Goal: Entertainment & Leisure: Browse casually

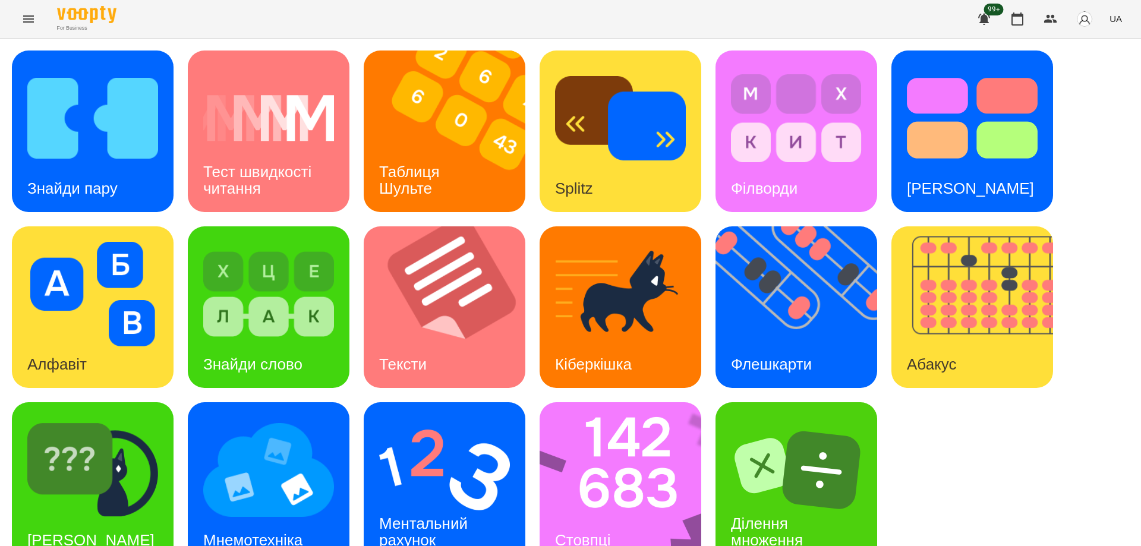
click at [443, 168] on h3 "Таблиця Шульте" at bounding box center [411, 180] width 65 height 34
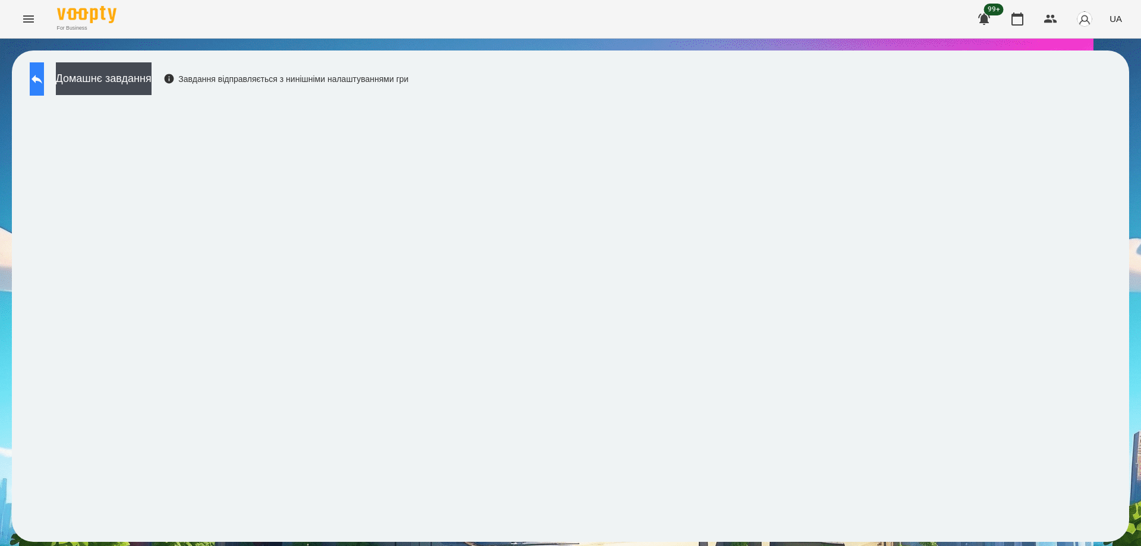
click at [44, 88] on button at bounding box center [37, 78] width 14 height 33
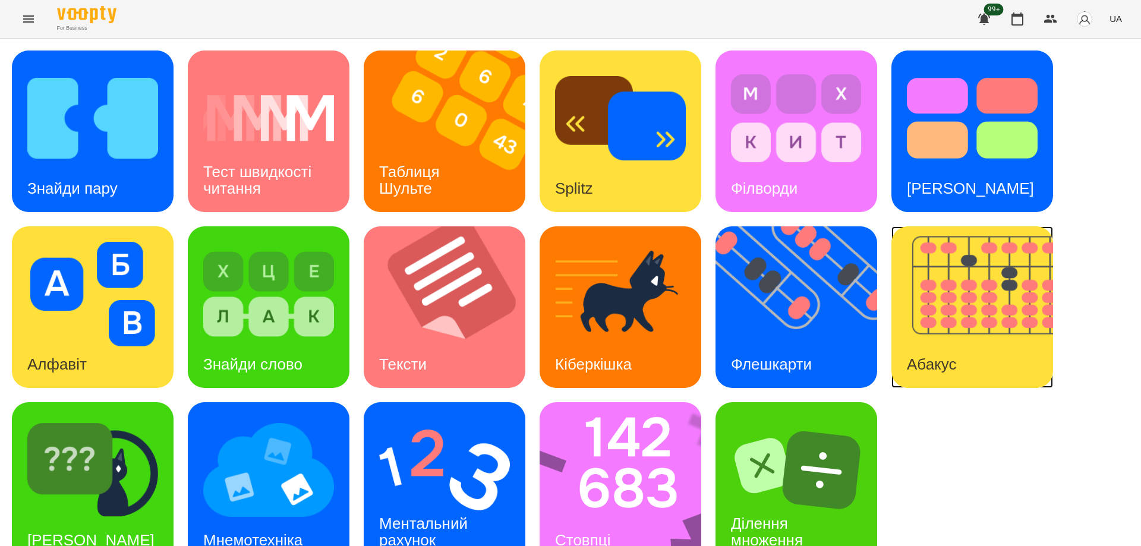
click at [976, 361] on img at bounding box center [979, 307] width 176 height 162
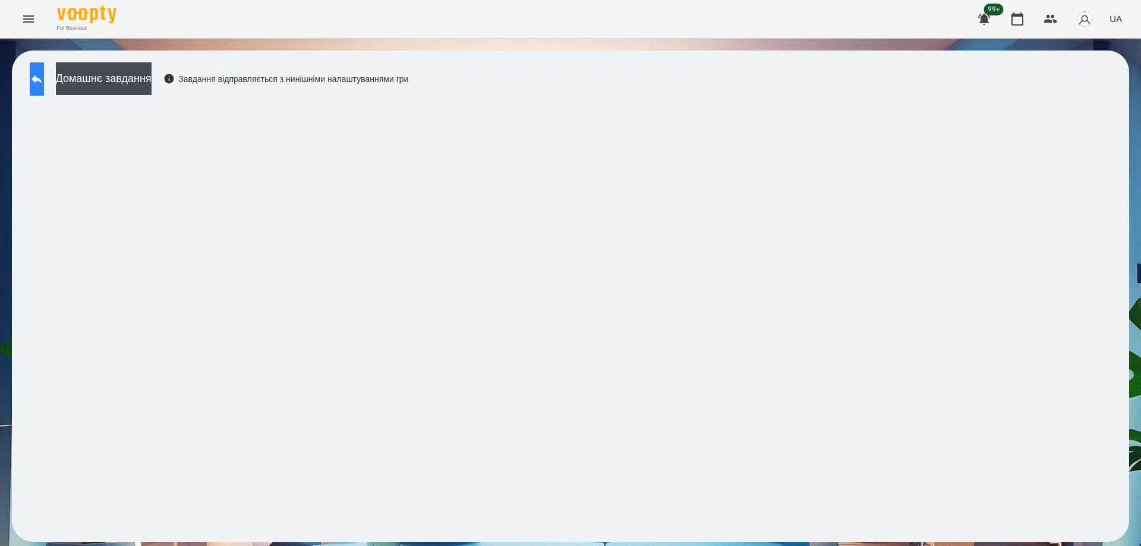
click at [39, 87] on button at bounding box center [37, 78] width 14 height 33
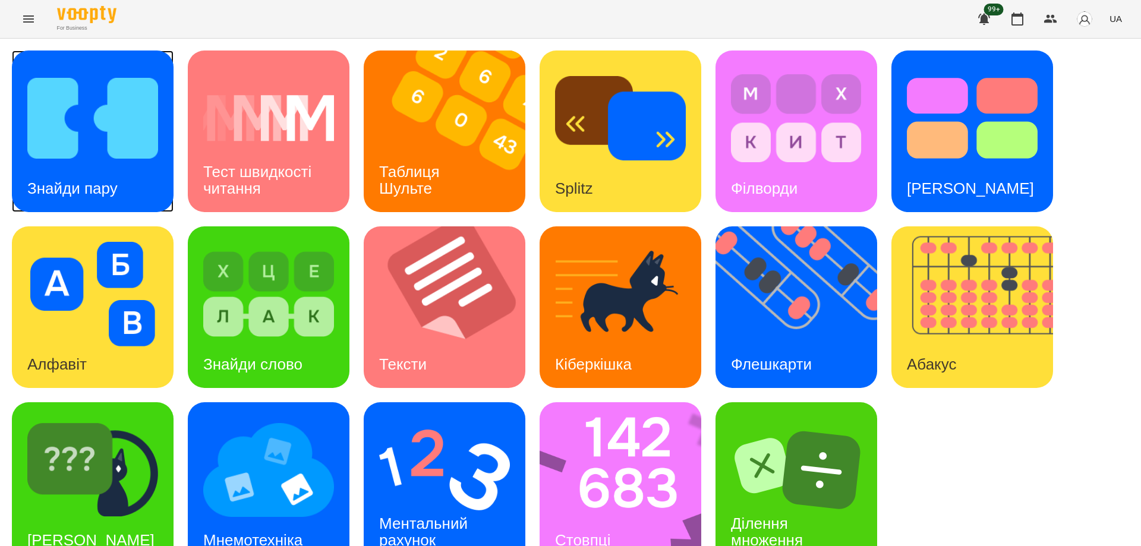
click at [106, 153] on img at bounding box center [92, 118] width 131 height 105
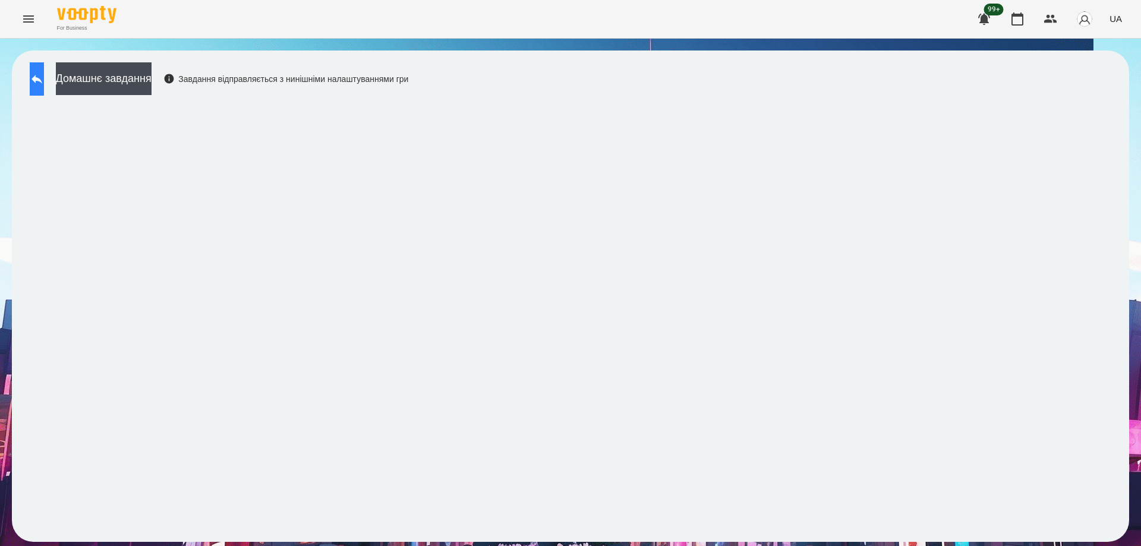
click at [40, 75] on button at bounding box center [37, 78] width 14 height 33
